Goal: Task Accomplishment & Management: Manage account settings

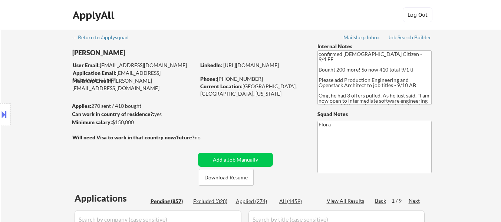
select select ""pending""
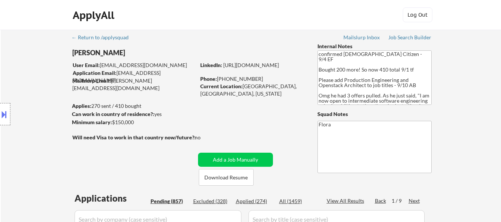
select select ""pending""
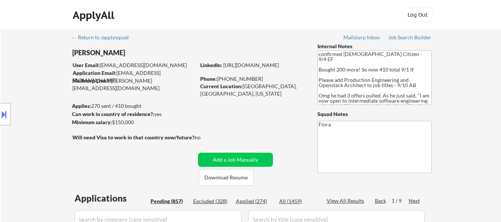
select select ""pending""
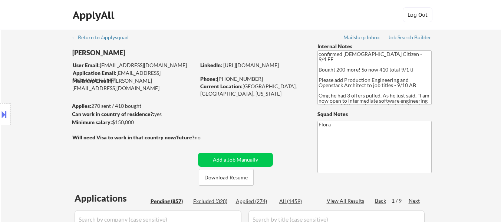
select select ""pending""
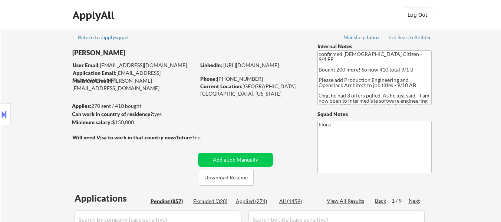
select select ""pending""
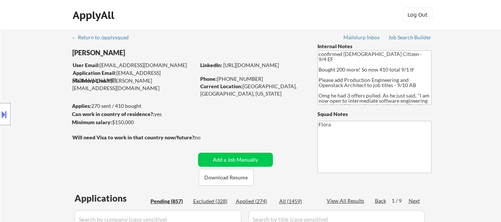
select select ""pending""
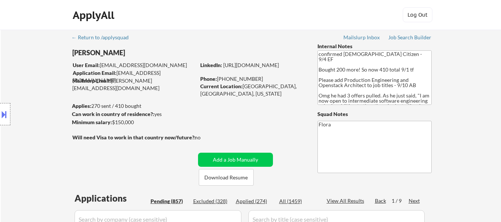
select select ""pending""
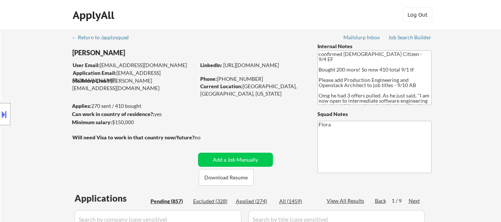
select select ""pending""
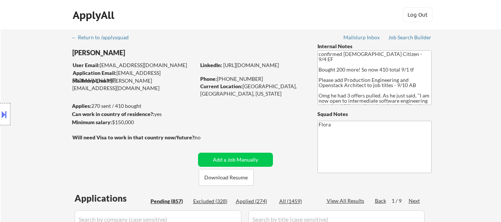
select select ""pending""
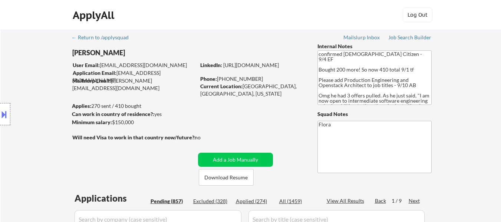
select select ""pending""
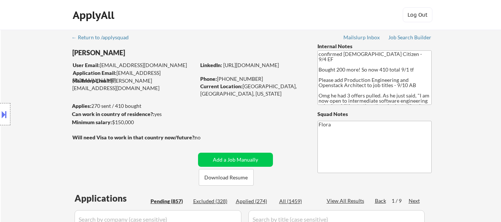
select select ""pending""
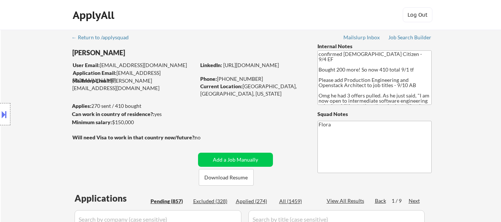
select select ""pending""
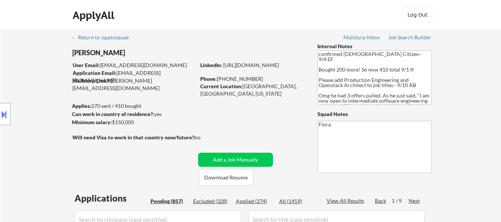
select select ""pending""
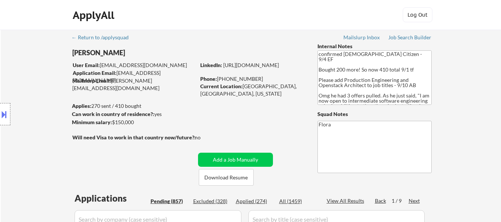
select select ""pending""
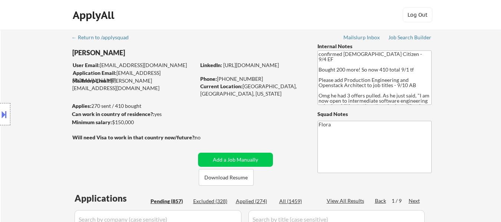
select select ""pending""
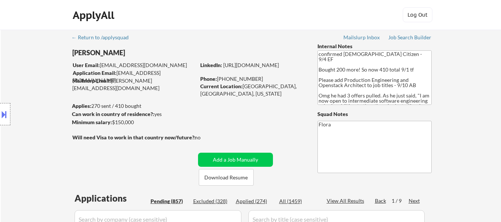
select select ""pending""
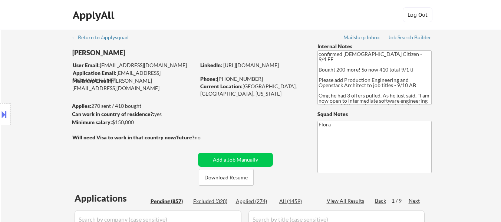
select select ""pending""
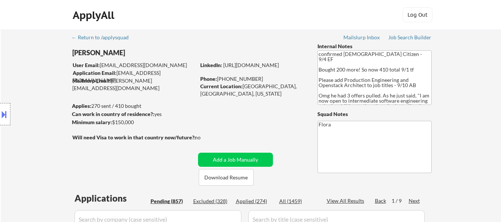
select select ""pending""
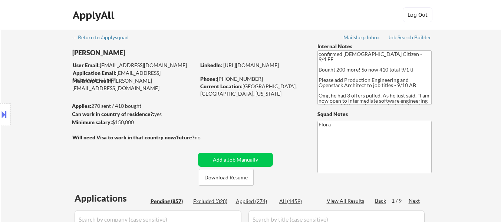
select select ""pending""
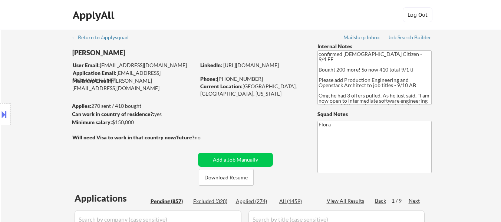
select select ""pending""
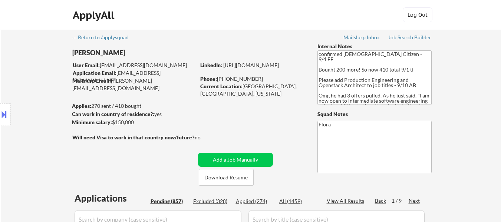
scroll to position [853, 0]
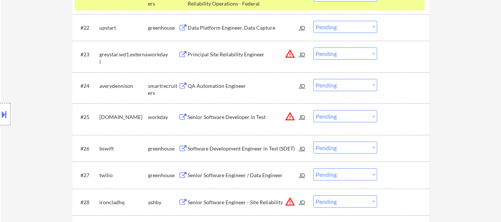
click at [218, 81] on div "QA Automation Engineer" at bounding box center [244, 85] width 112 height 13
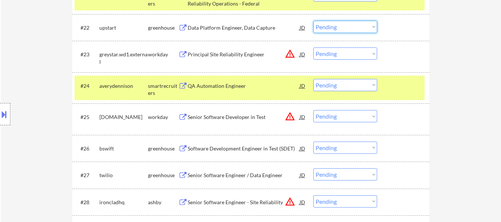
click at [337, 27] on select "Choose an option... Pending Applied Excluded (Questions) Excluded (Expired) Exc…" at bounding box center [345, 27] width 64 height 12
click at [313, 21] on select "Choose an option... Pending Applied Excluded (Questions) Excluded (Expired) Exc…" at bounding box center [345, 27] width 64 height 12
select select ""pending""
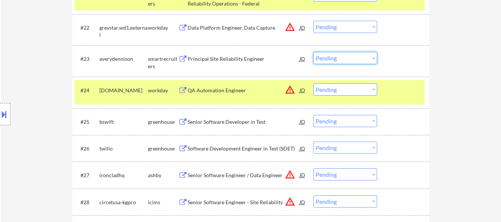
click at [341, 57] on select "Choose an option... Pending Applied Excluded (Questions) Excluded (Expired) Exc…" at bounding box center [345, 58] width 64 height 12
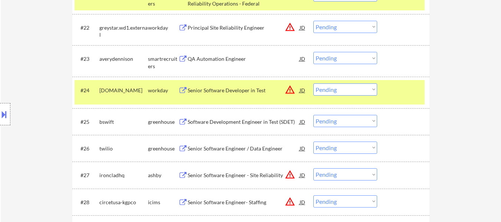
drag, startPoint x: 440, startPoint y: 73, endPoint x: 405, endPoint y: 69, distance: 35.2
drag, startPoint x: 341, startPoint y: 59, endPoint x: 341, endPoint y: 63, distance: 4.8
click at [341, 59] on select "Choose an option... Pending Applied Excluded (Questions) Excluded (Expired) Exc…" at bounding box center [345, 58] width 64 height 12
click at [313, 52] on select "Choose an option... Pending Applied Excluded (Questions) Excluded (Expired) Exc…" at bounding box center [345, 58] width 64 height 12
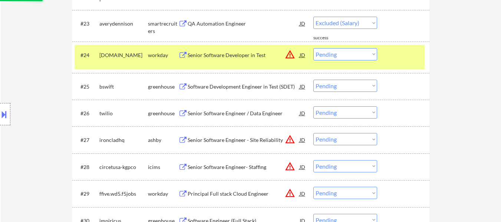
scroll to position [890, 0]
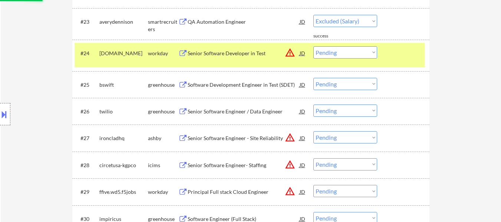
select select ""pending""
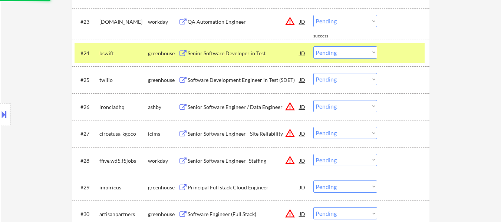
click at [415, 56] on div at bounding box center [404, 52] width 33 height 13
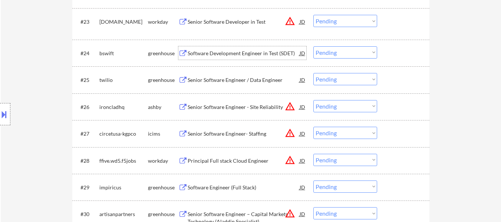
click at [237, 55] on div "Software Development Engineer in Test (SDET)" at bounding box center [244, 53] width 112 height 7
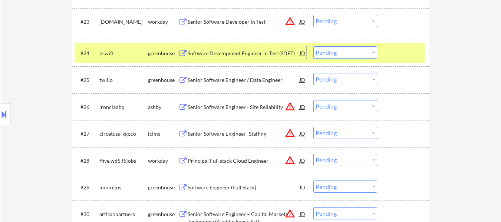
click at [239, 78] on div "Senior Software Engineer / Data Engineer" at bounding box center [244, 79] width 112 height 7
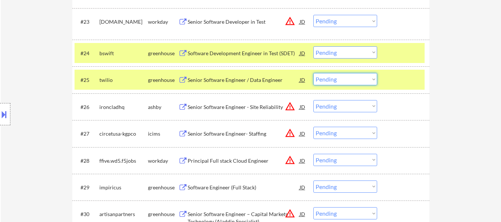
click at [362, 79] on select "Choose an option... Pending Applied Excluded (Questions) Excluded (Expired) Exc…" at bounding box center [345, 79] width 64 height 12
click at [313, 73] on select "Choose an option... Pending Applied Excluded (Questions) Excluded (Expired) Exc…" at bounding box center [345, 79] width 64 height 12
select select ""pending""
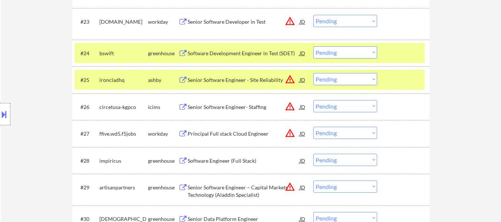
click at [377, 57] on div "#24 bswift greenhouse Software Development Engineer in Test (SDET) JD warning_a…" at bounding box center [250, 53] width 350 height 20
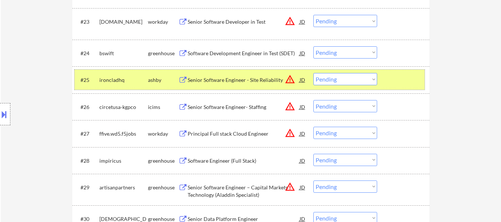
click at [392, 86] on div at bounding box center [404, 79] width 33 height 13
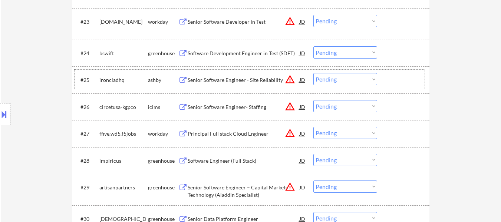
click at [223, 85] on div "Senior Software Engineer - Site Reliability" at bounding box center [244, 79] width 112 height 13
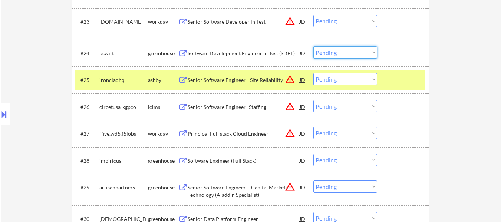
click at [339, 49] on select "Choose an option... Pending Applied Excluded (Questions) Excluded (Expired) Exc…" at bounding box center [345, 52] width 64 height 12
click at [313, 46] on select "Choose an option... Pending Applied Excluded (Questions) Excluded (Expired) Exc…" at bounding box center [345, 52] width 64 height 12
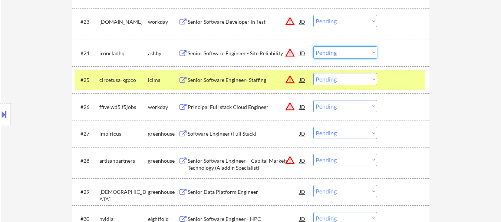
drag, startPoint x: 360, startPoint y: 52, endPoint x: 361, endPoint y: 57, distance: 5.2
click at [360, 52] on select "Choose an option... Pending Applied Excluded (Questions) Excluded (Expired) Exc…" at bounding box center [345, 52] width 64 height 12
click at [313, 46] on select "Choose an option... Pending Applied Excluded (Questions) Excluded (Expired) Exc…" at bounding box center [345, 52] width 64 height 12
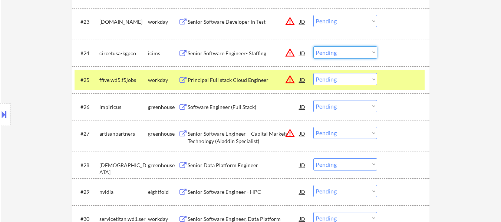
click at [337, 53] on select "Choose an option... Pending Applied Excluded (Questions) Excluded (Expired) Exc…" at bounding box center [345, 52] width 64 height 12
click at [313, 46] on select "Choose an option... Pending Applied Excluded (Questions) Excluded (Expired) Exc…" at bounding box center [345, 52] width 64 height 12
select select ""pending""
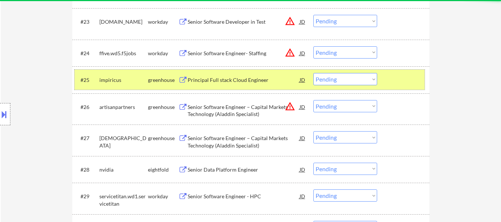
drag, startPoint x: 397, startPoint y: 80, endPoint x: 397, endPoint y: 84, distance: 3.7
click at [397, 84] on div at bounding box center [404, 79] width 33 height 13
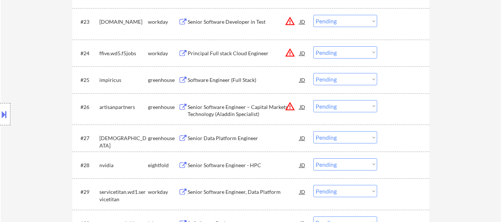
click at [223, 75] on div "Software Engineer (Full Stack)" at bounding box center [244, 79] width 112 height 13
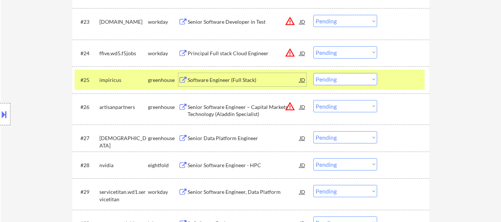
click at [232, 112] on div "Senior Software Engineer – Capital Markets Technology (Aladdin Specialist)" at bounding box center [244, 110] width 112 height 14
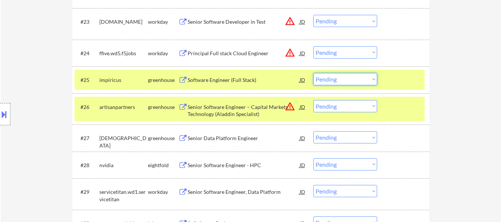
click at [352, 80] on select "Choose an option... Pending Applied Excluded (Questions) Excluded (Expired) Exc…" at bounding box center [345, 79] width 64 height 12
click at [313, 73] on select "Choose an option... Pending Applied Excluded (Questions) Excluded (Expired) Exc…" at bounding box center [345, 79] width 64 height 12
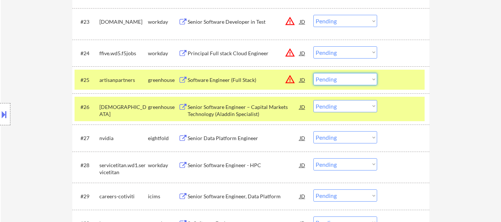
click at [344, 81] on select "Choose an option... Pending Applied Excluded (Questions) Excluded (Expired) Exc…" at bounding box center [345, 79] width 64 height 12
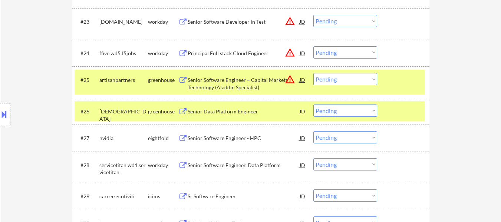
click at [361, 75] on select "Choose an option... Pending Applied Excluded (Questions) Excluded (Expired) Exc…" at bounding box center [345, 79] width 64 height 12
click at [313, 73] on select "Choose an option... Pending Applied Excluded (Questions) Excluded (Expired) Exc…" at bounding box center [345, 79] width 64 height 12
select select ""pending""
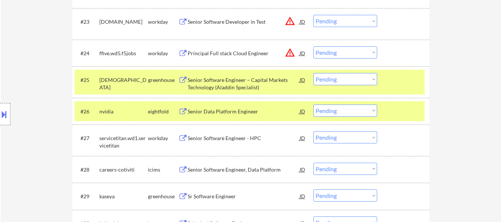
click at [397, 84] on div at bounding box center [404, 79] width 33 height 13
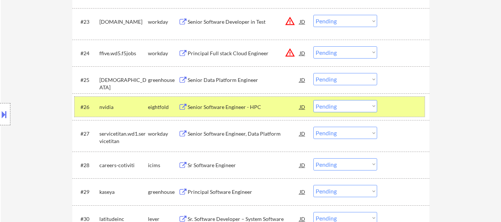
click at [401, 112] on div at bounding box center [404, 106] width 33 height 13
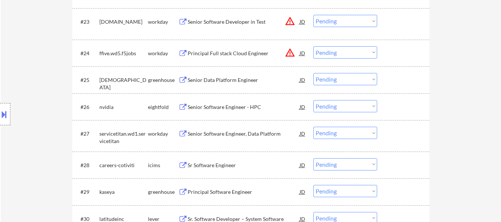
click at [360, 108] on select "Choose an option... Pending Applied Excluded (Questions) Excluded (Expired) Exc…" at bounding box center [345, 106] width 64 height 12
click at [313, 100] on select "Choose an option... Pending Applied Excluded (Questions) Excluded (Expired) Exc…" at bounding box center [345, 106] width 64 height 12
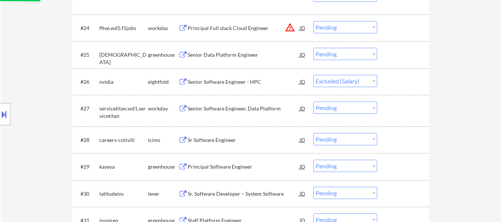
scroll to position [927, 0]
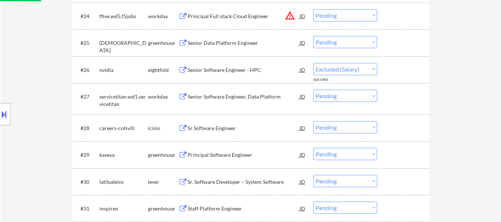
select select ""pending""
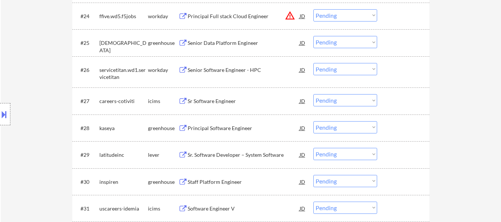
click at [348, 99] on select "Choose an option... Pending Applied Excluded (Questions) Excluded (Expired) Exc…" at bounding box center [345, 100] width 64 height 12
click at [313, 94] on select "Choose an option... Pending Applied Excluded (Questions) Excluded (Expired) Exc…" at bounding box center [345, 100] width 64 height 12
select select ""pending""
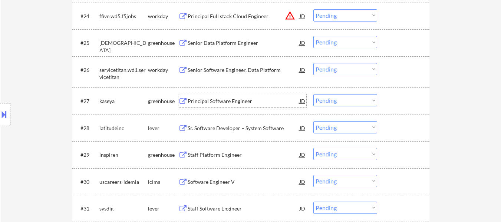
click at [235, 98] on div "Principal Software Engineer" at bounding box center [244, 101] width 112 height 7
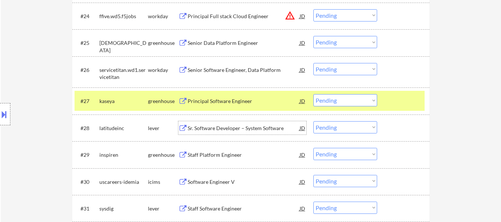
click at [219, 129] on div "Sr. Software Developer – System Software" at bounding box center [244, 128] width 112 height 7
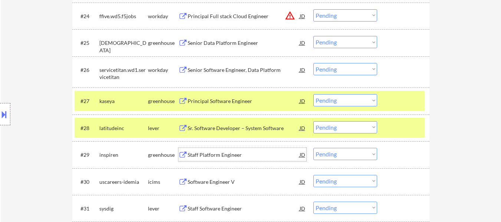
click at [220, 156] on div "Staff Platform Engineer" at bounding box center [244, 154] width 112 height 7
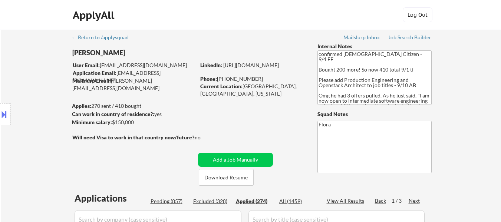
select select ""applied""
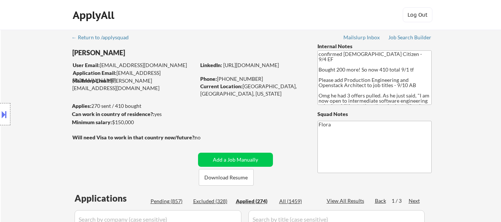
select select ""applied""
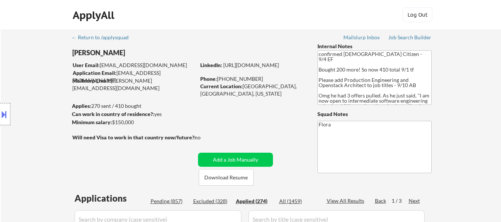
select select ""applied""
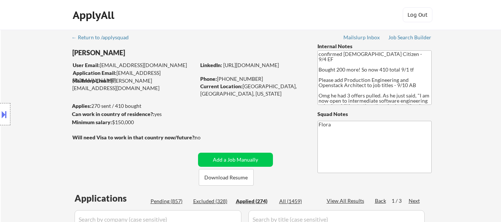
select select ""applied""
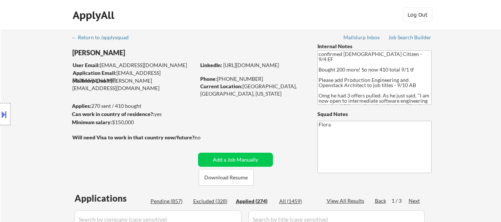
select select ""applied""
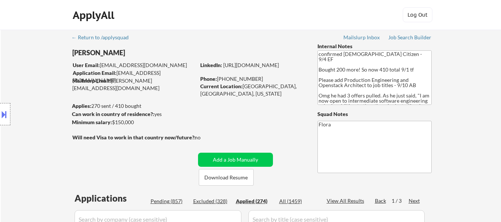
select select ""applied""
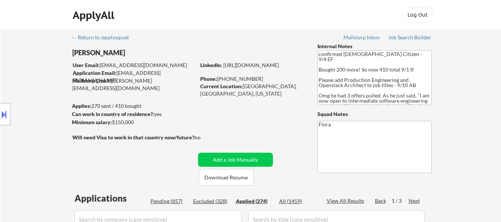
select select ""applied""
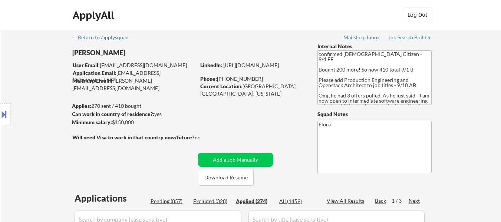
select select ""applied""
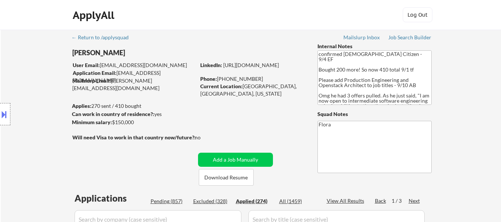
select select ""applied""
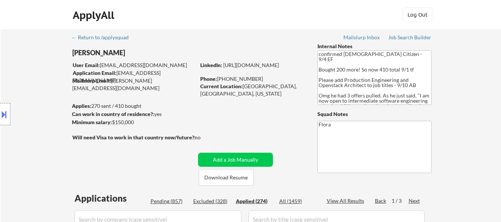
select select ""applied""
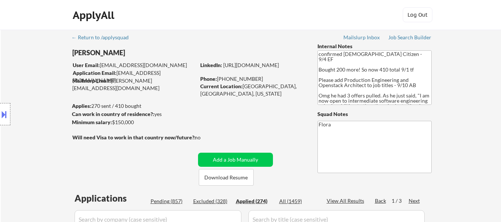
select select ""applied""
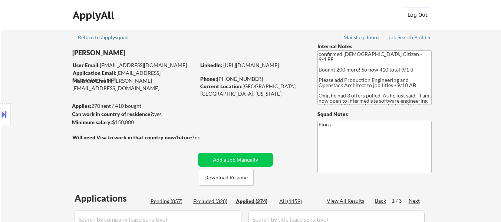
select select ""applied""
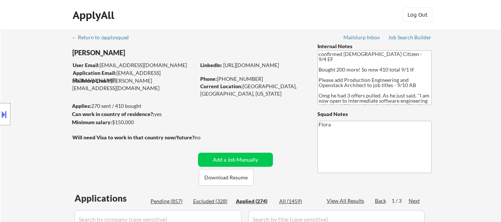
select select ""applied""
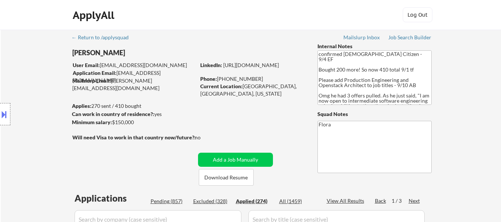
select select ""applied""
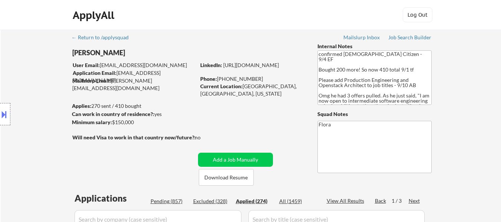
select select ""applied""
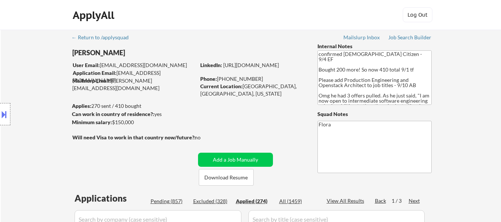
select select ""applied""
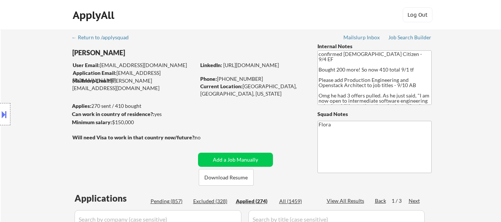
select select ""applied""
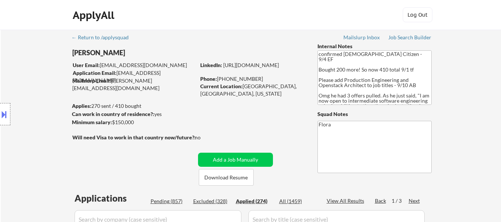
select select ""applied""
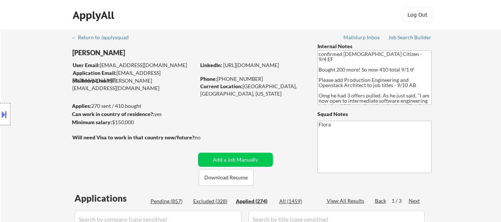
select select ""applied""
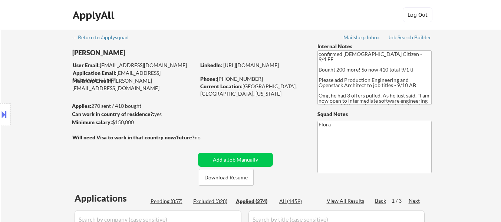
select select ""applied""
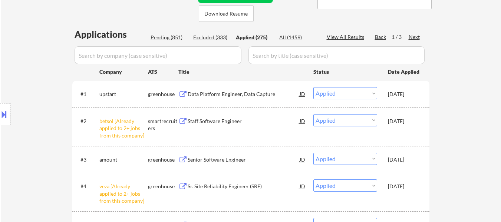
scroll to position [148, 0]
